Goal: Check status: Check status

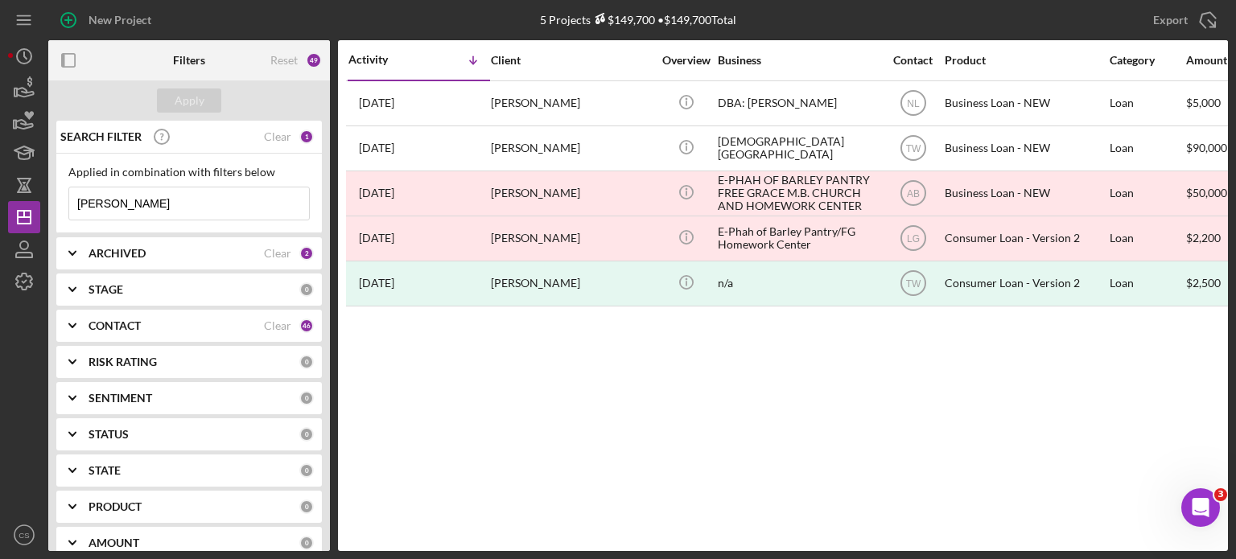
drag, startPoint x: 146, startPoint y: 192, endPoint x: 55, endPoint y: 192, distance: 91.7
click at [56, 194] on div "Applied in combination with filters below [PERSON_NAME] Icon/Menu Close" at bounding box center [189, 194] width 266 height 80
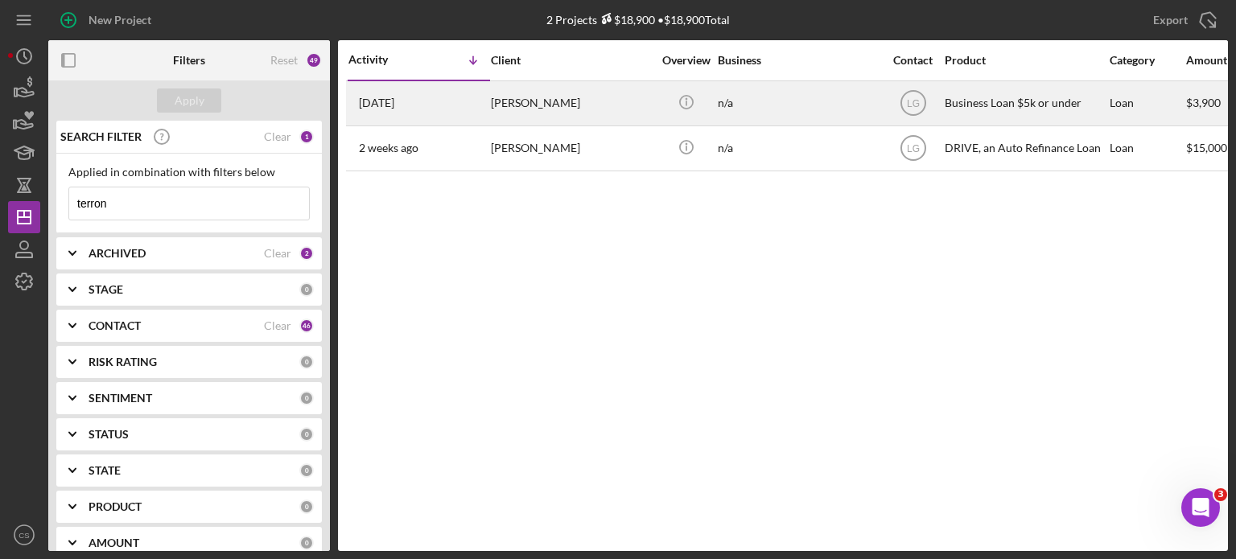
type input "terron"
click at [414, 107] on div "[DATE] [PERSON_NAME]" at bounding box center [418, 103] width 141 height 43
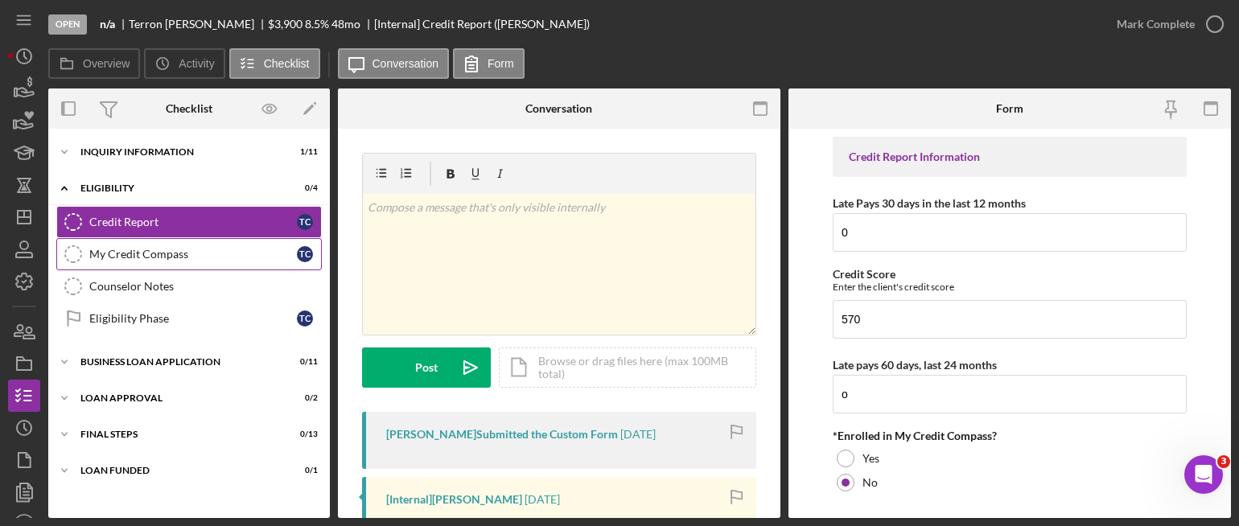
click at [137, 248] on div "My Credit Compass" at bounding box center [193, 254] width 208 height 13
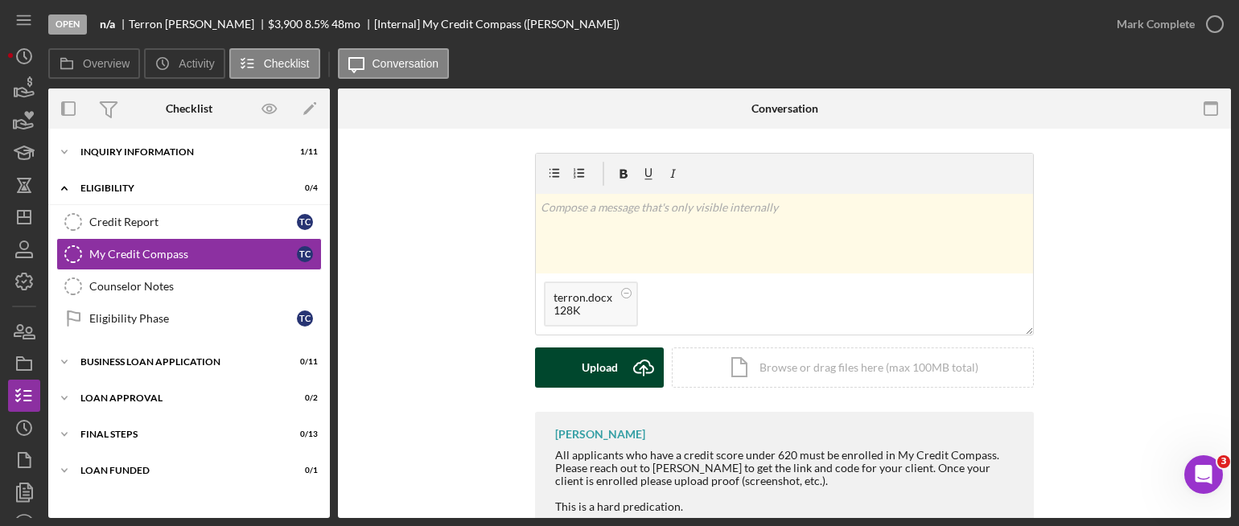
click at [640, 367] on g "submit" at bounding box center [643, 368] width 19 height 15
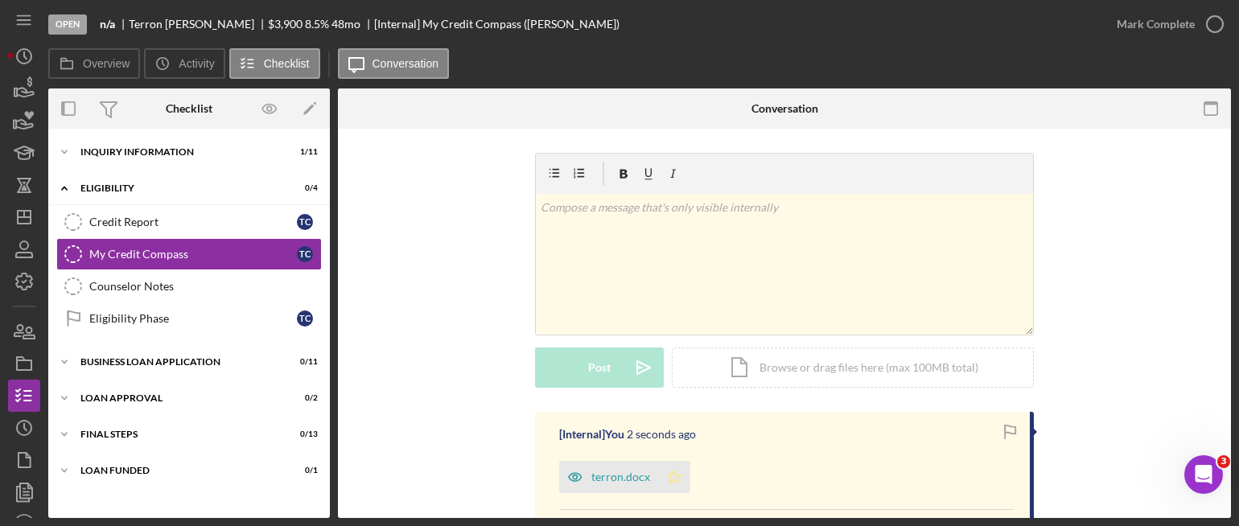
click at [668, 475] on polygon "button" at bounding box center [675, 476] width 14 height 13
click at [1207, 25] on icon "button" at bounding box center [1215, 24] width 40 height 40
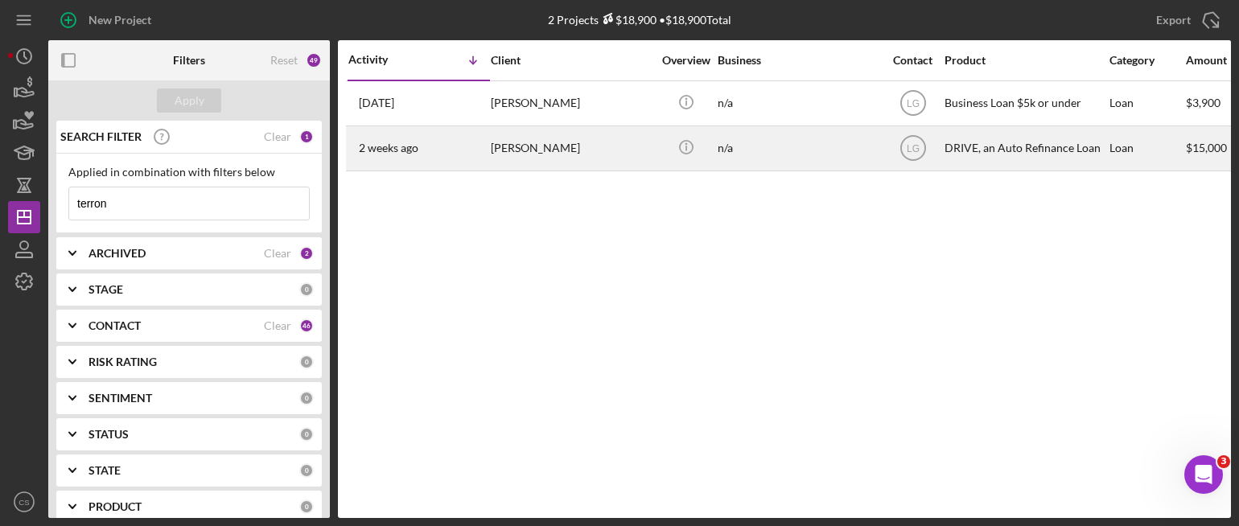
click at [387, 149] on time "2 weeks ago" at bounding box center [389, 148] width 60 height 13
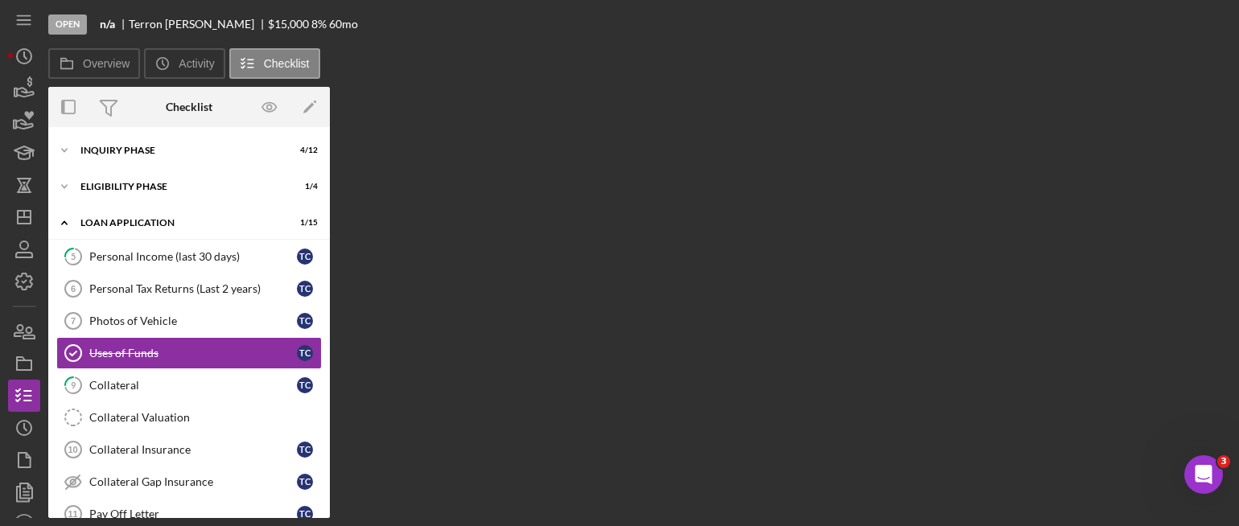
scroll to position [29, 0]
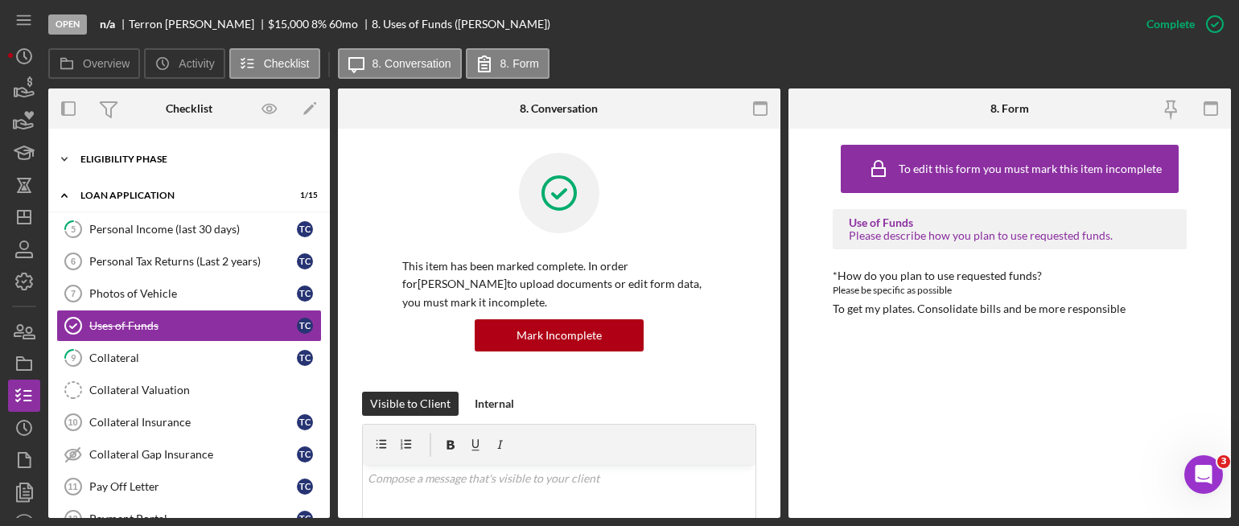
click at [64, 159] on icon "Icon/Expander" at bounding box center [64, 159] width 32 height 32
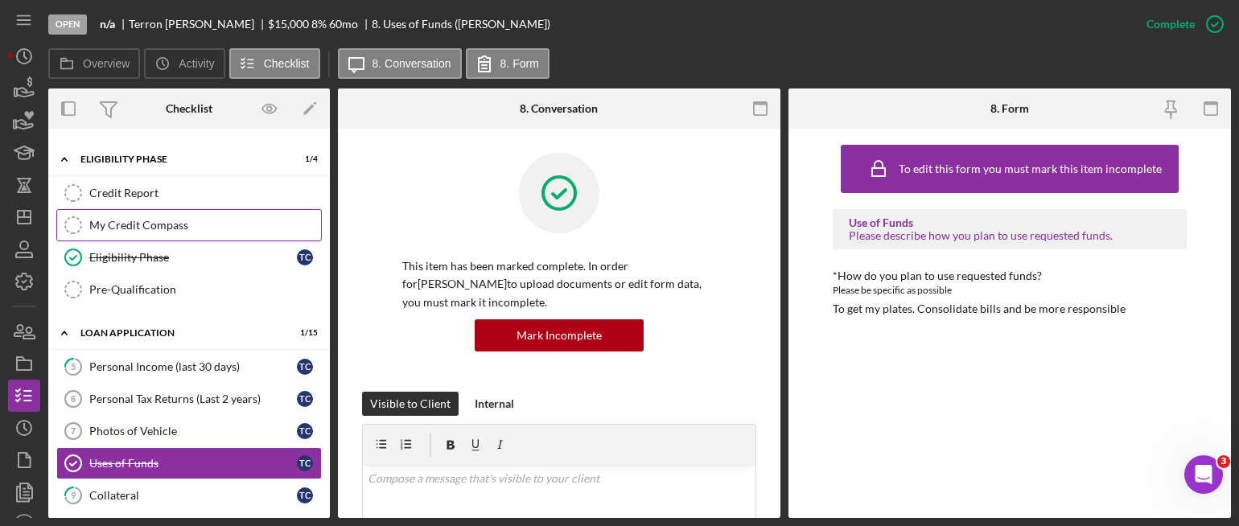
click at [116, 220] on div "My Credit Compass" at bounding box center [205, 225] width 232 height 13
click at [97, 226] on div "My Credit Compass" at bounding box center [205, 225] width 232 height 13
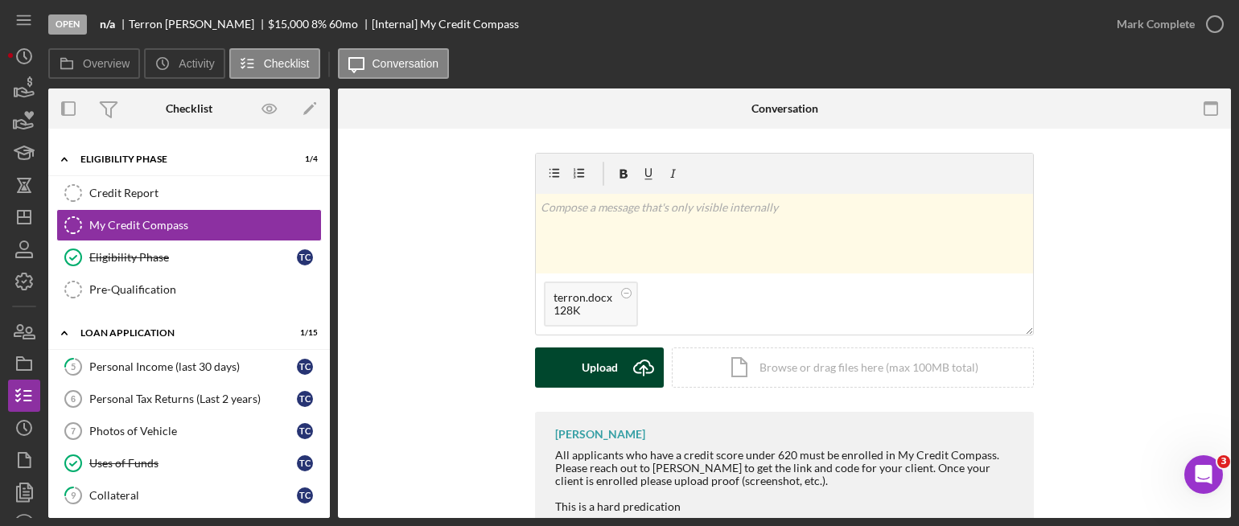
click at [643, 366] on icon "Icon/Upload" at bounding box center [644, 368] width 40 height 40
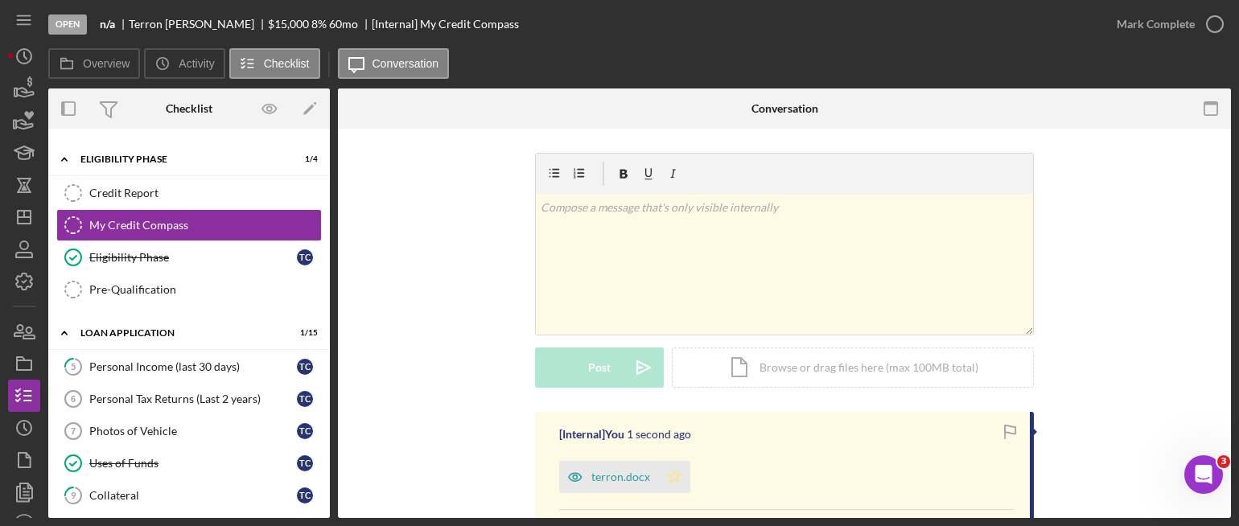
click at [670, 476] on icon "Icon/Star" at bounding box center [674, 477] width 32 height 32
click at [1207, 19] on icon "button" at bounding box center [1215, 24] width 40 height 40
